Goal: Transaction & Acquisition: Download file/media

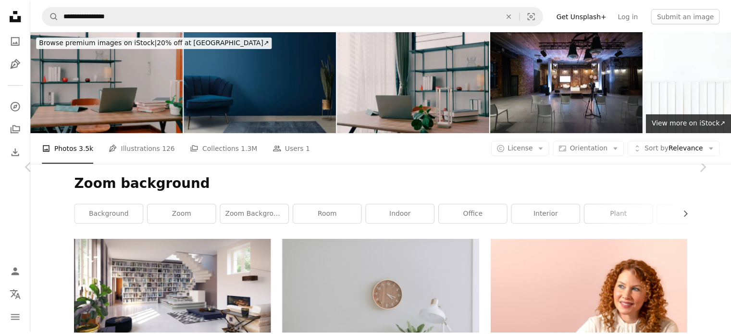
scroll to position [393, 0]
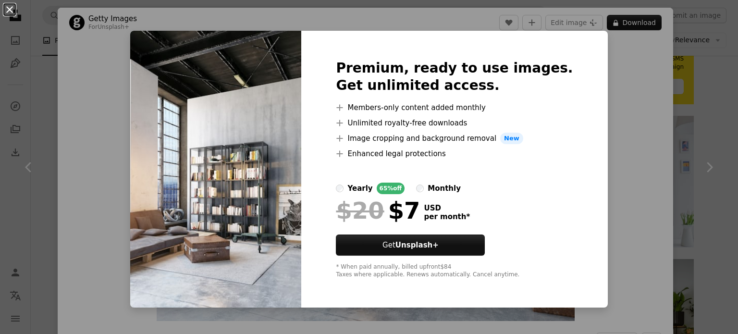
click at [8, 7] on button "An X shape" at bounding box center [10, 10] width 12 height 12
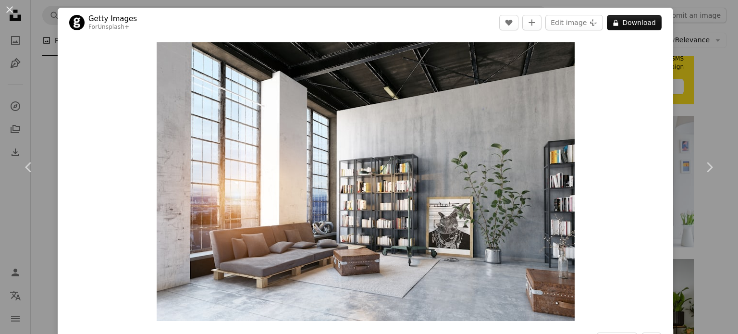
click at [9, 8] on button "An X shape" at bounding box center [10, 10] width 12 height 12
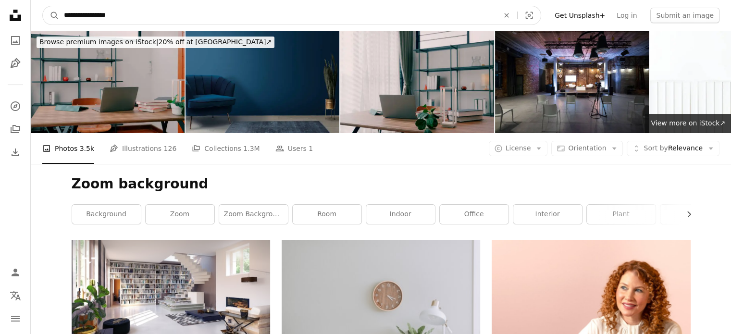
drag, startPoint x: 132, startPoint y: 12, endPoint x: 118, endPoint y: 12, distance: 13.5
click at [118, 12] on input "**********" at bounding box center [277, 15] width 437 height 18
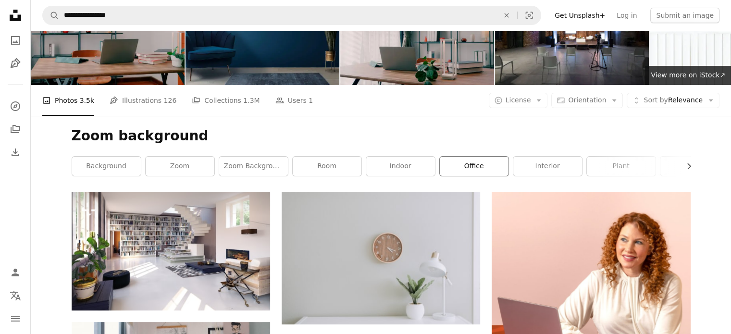
click at [488, 163] on link "office" at bounding box center [473, 166] width 69 height 19
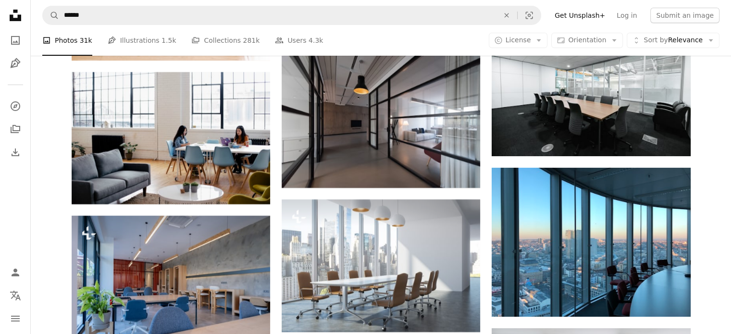
scroll to position [3458, 0]
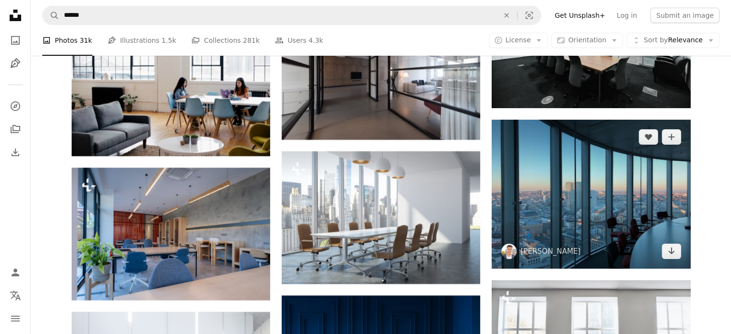
click at [596, 197] on img at bounding box center [590, 194] width 198 height 149
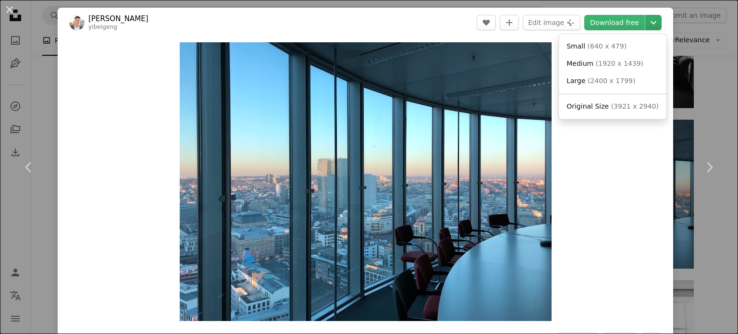
click at [647, 21] on icon "Chevron down" at bounding box center [653, 23] width 15 height 12
click at [577, 80] on span "Large" at bounding box center [575, 81] width 19 height 8
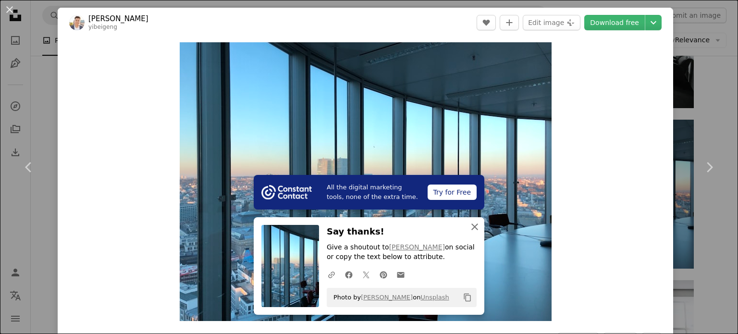
click at [476, 226] on icon "An X shape" at bounding box center [475, 227] width 12 height 12
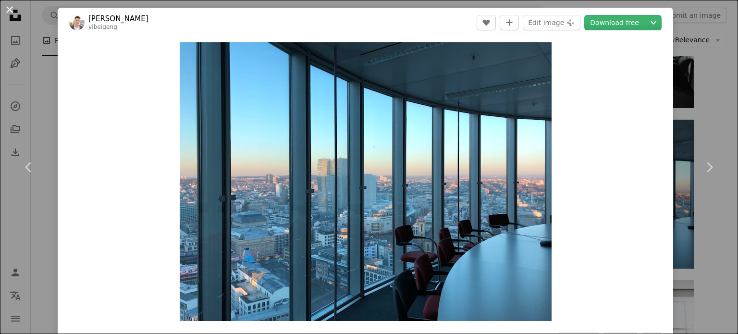
click at [8, 7] on button "An X shape" at bounding box center [10, 10] width 12 height 12
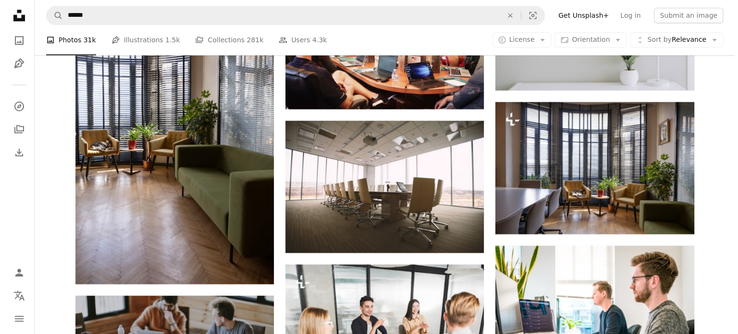
scroll to position [1258, 0]
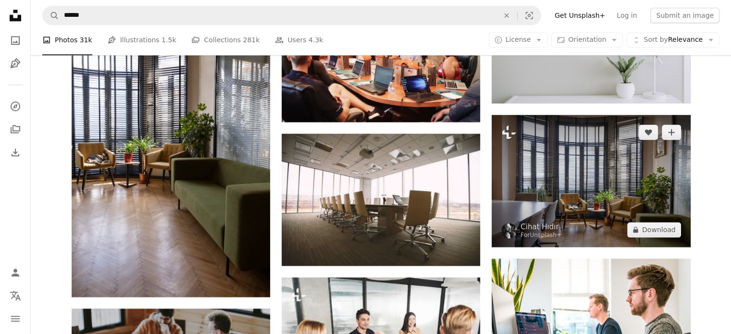
click at [591, 172] on img at bounding box center [590, 181] width 198 height 132
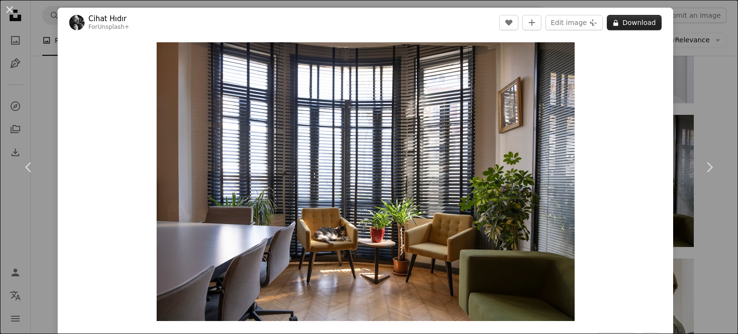
click at [630, 19] on button "A lock Download" at bounding box center [634, 22] width 55 height 15
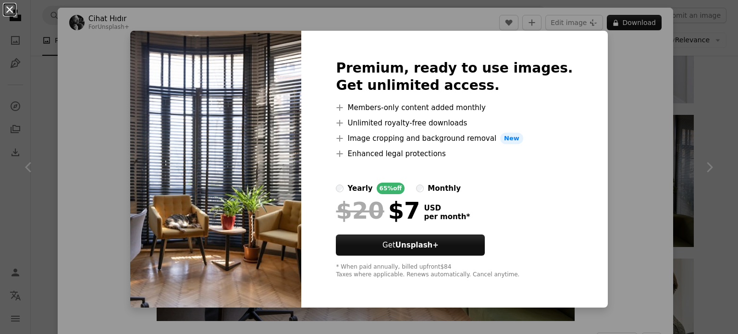
click at [11, 9] on button "An X shape" at bounding box center [10, 10] width 12 height 12
